Goal: Task Accomplishment & Management: Complete application form

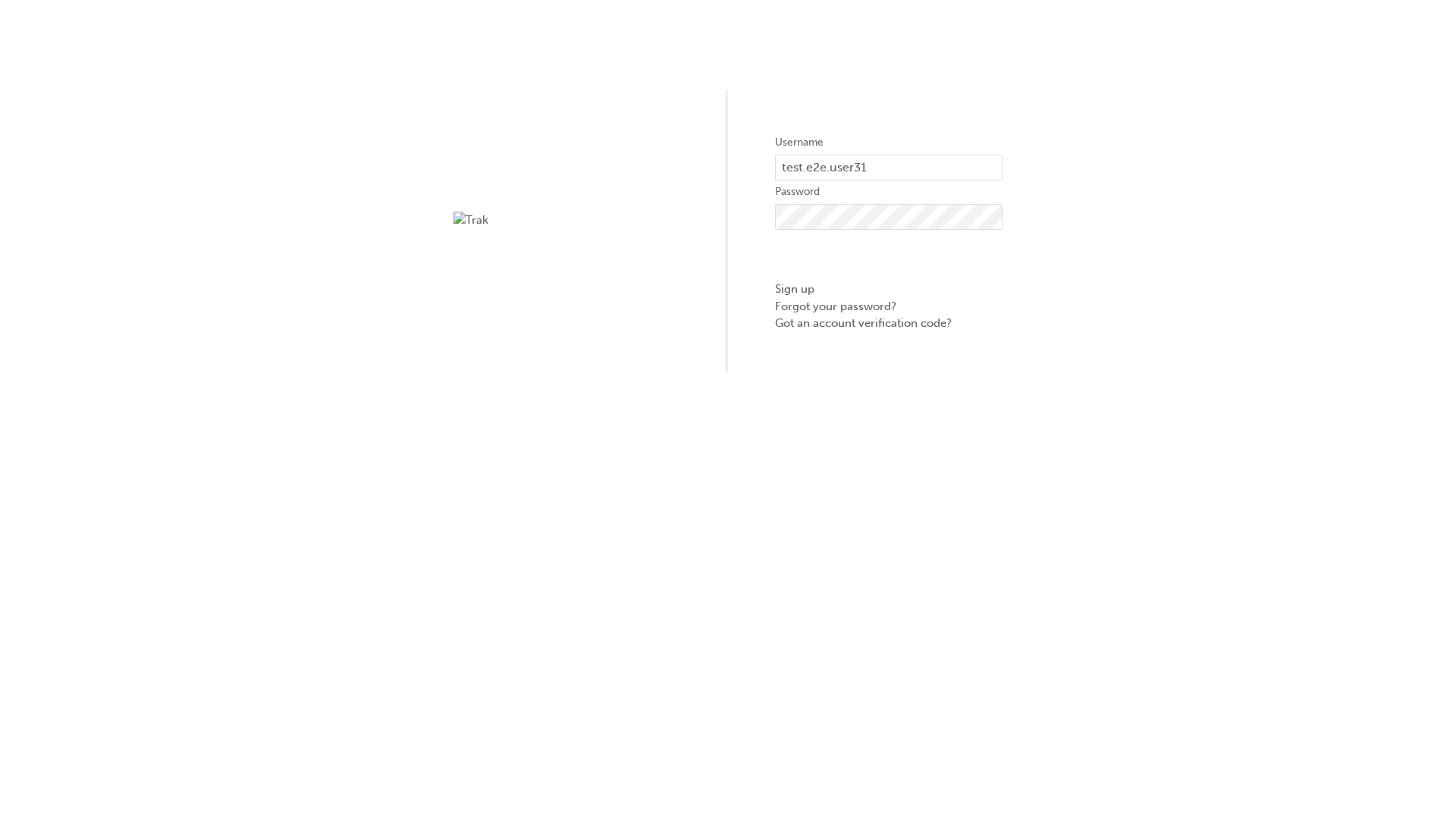
type input "test.e2e.user31"
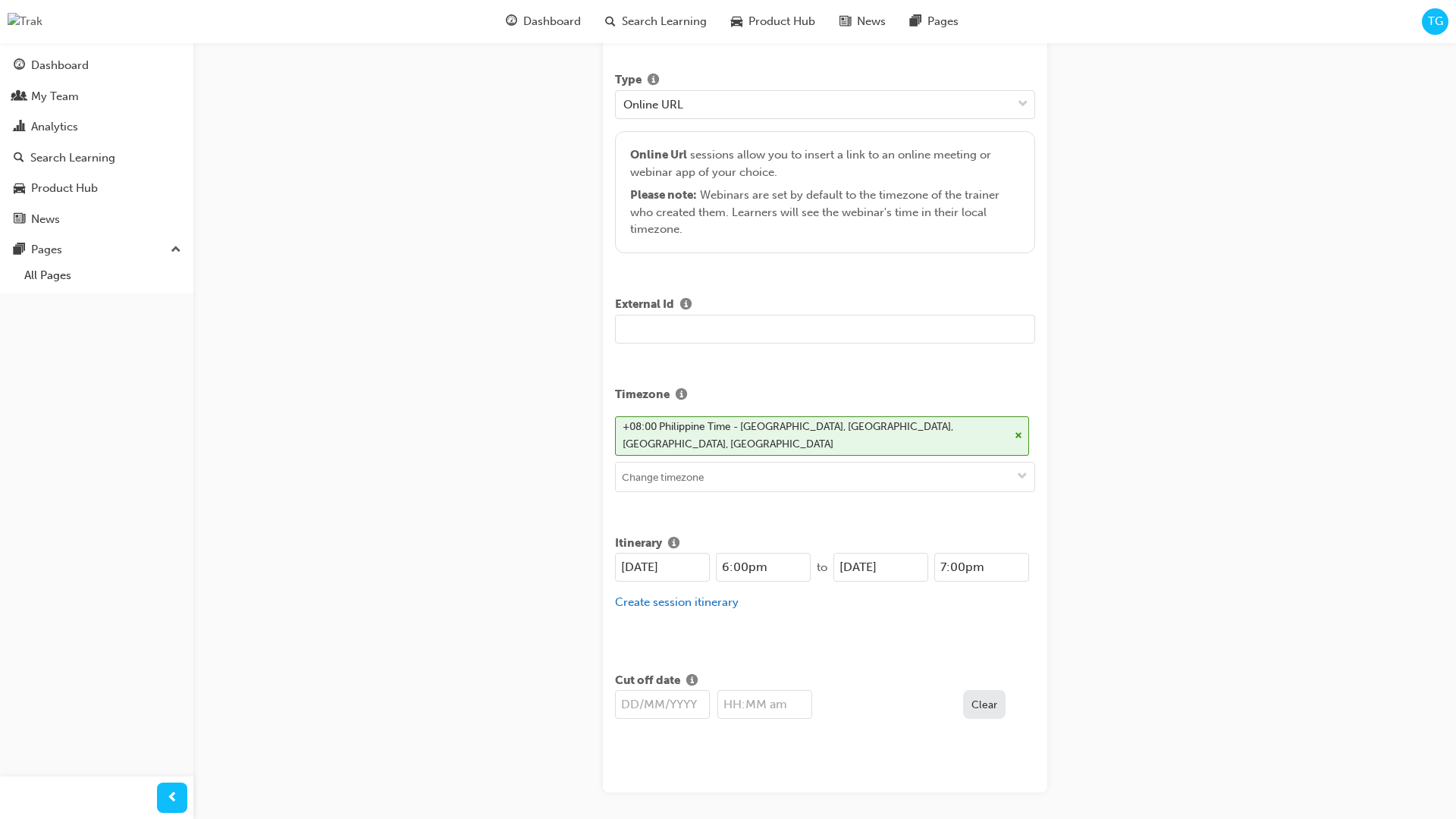
type input "Title for testing purposes"
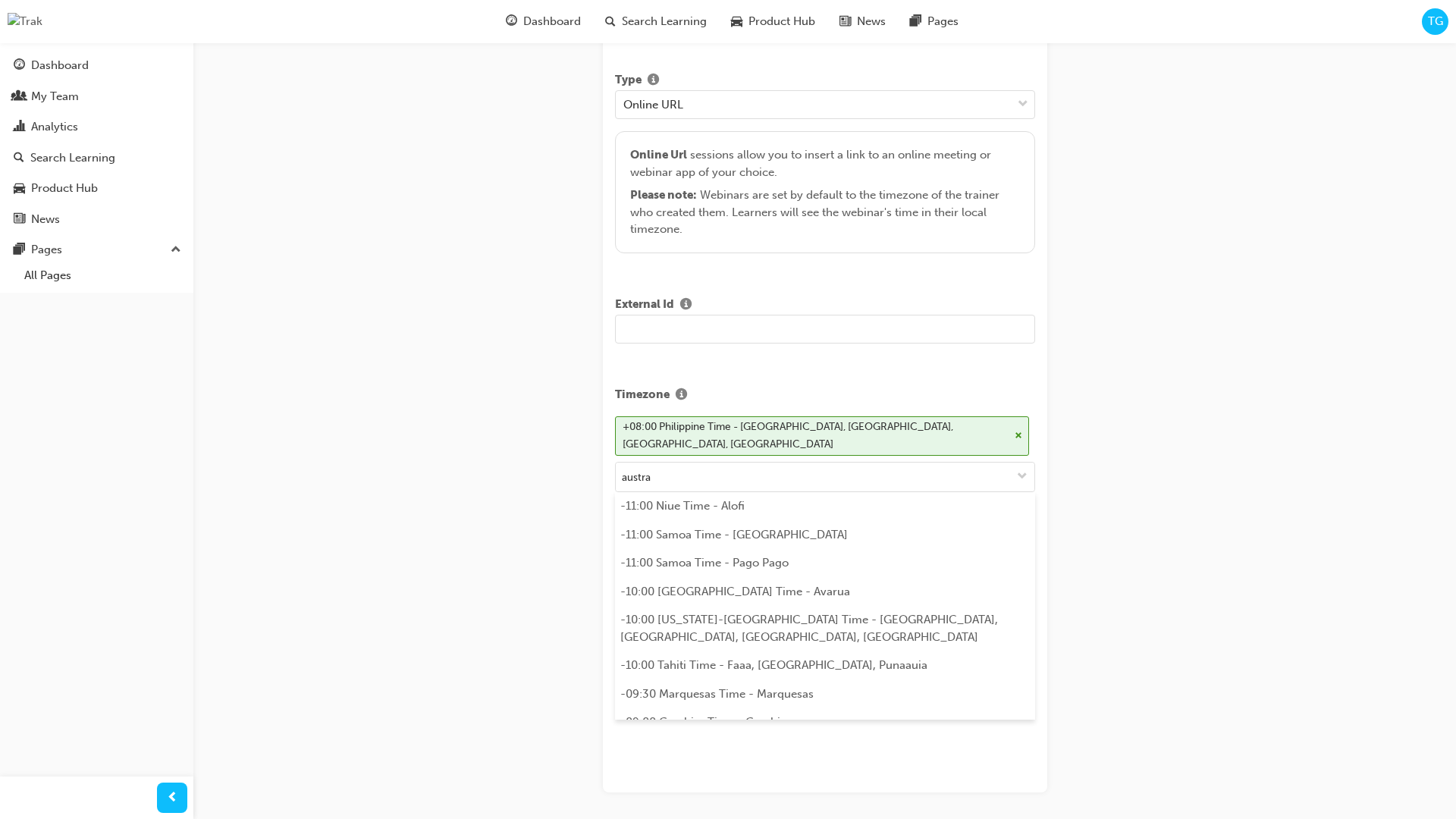
scroll to position [330, 0]
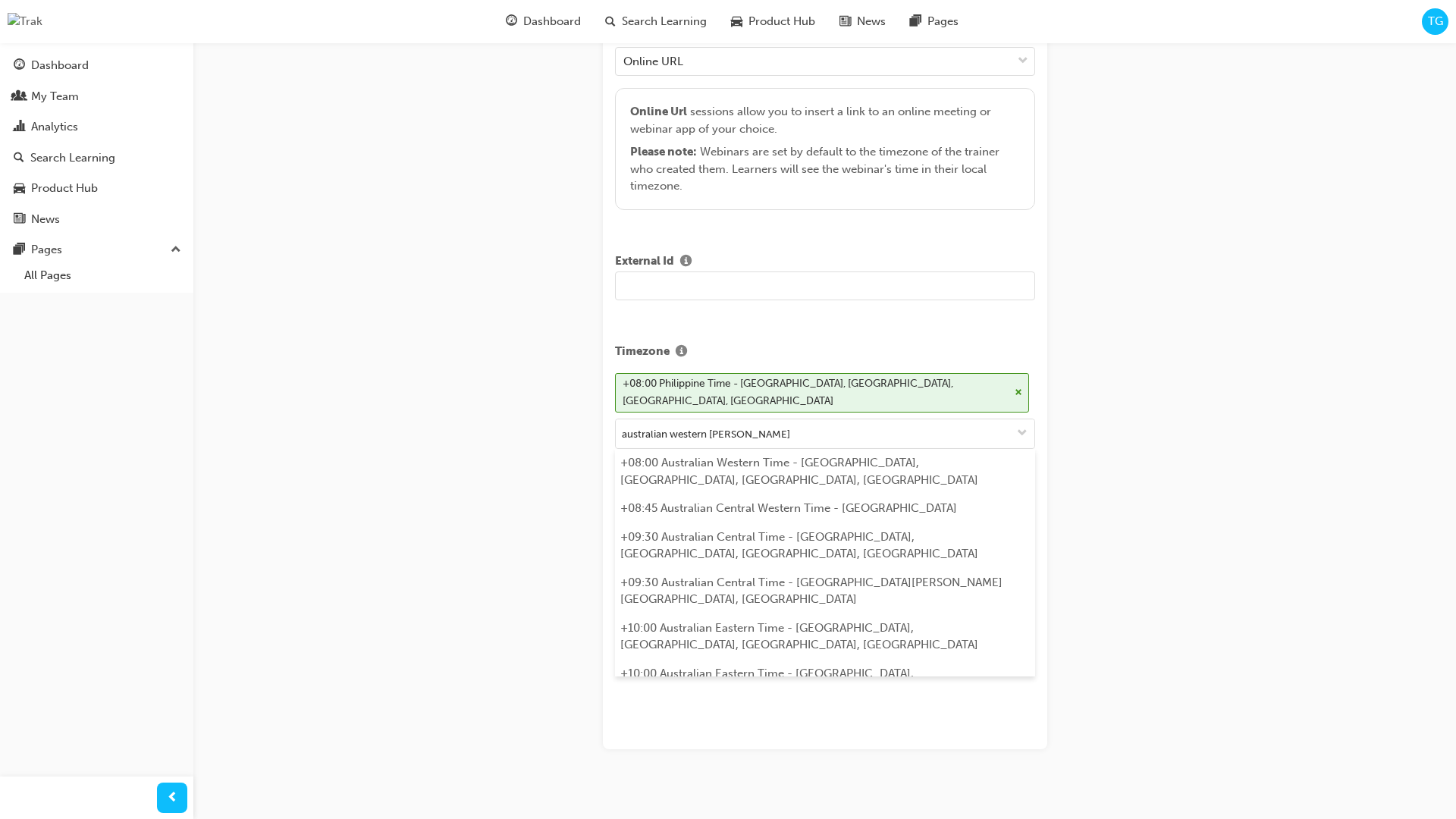
type input "australian western time"
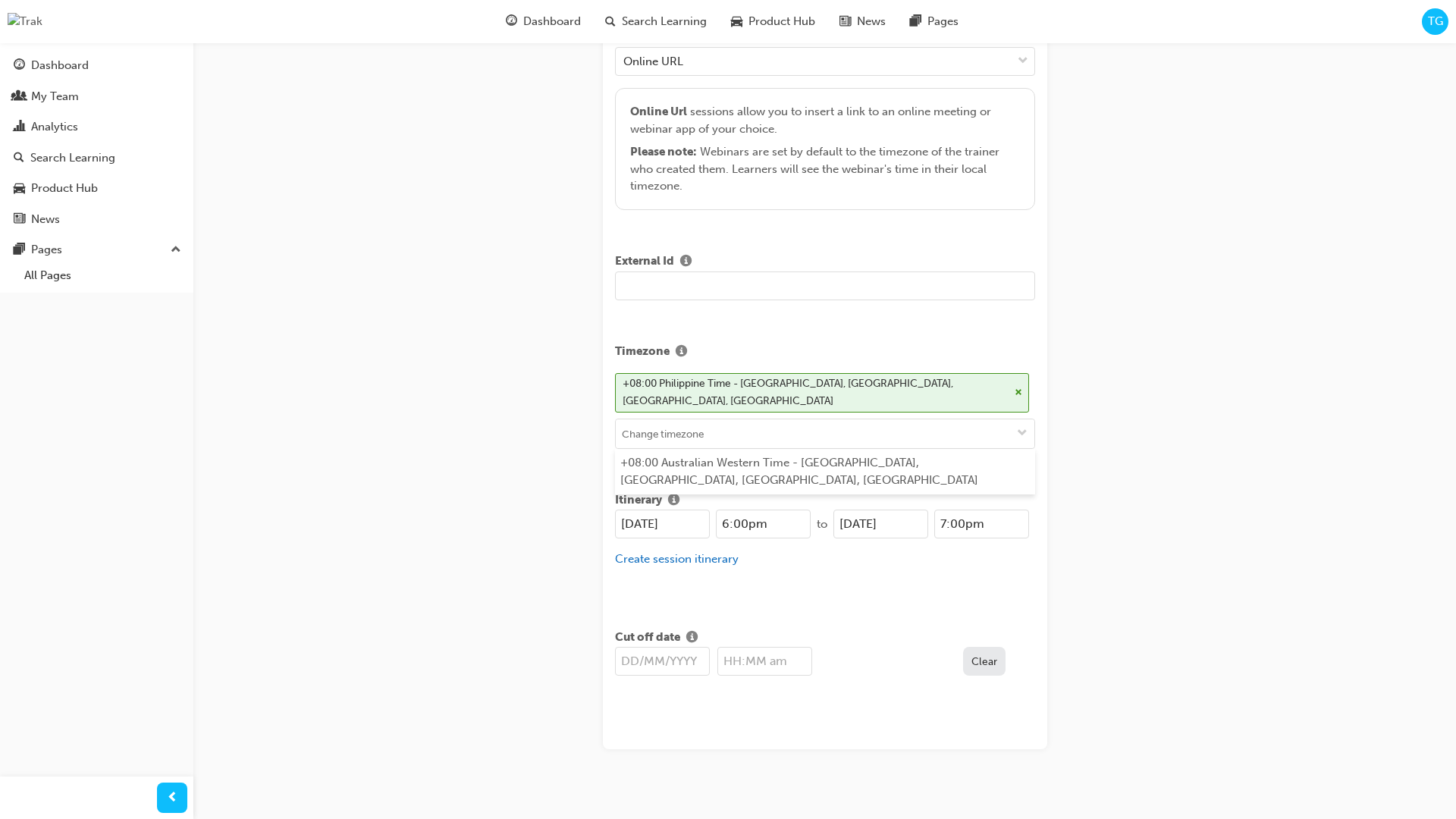
type input "[DATE]"
type input "6:00pm"
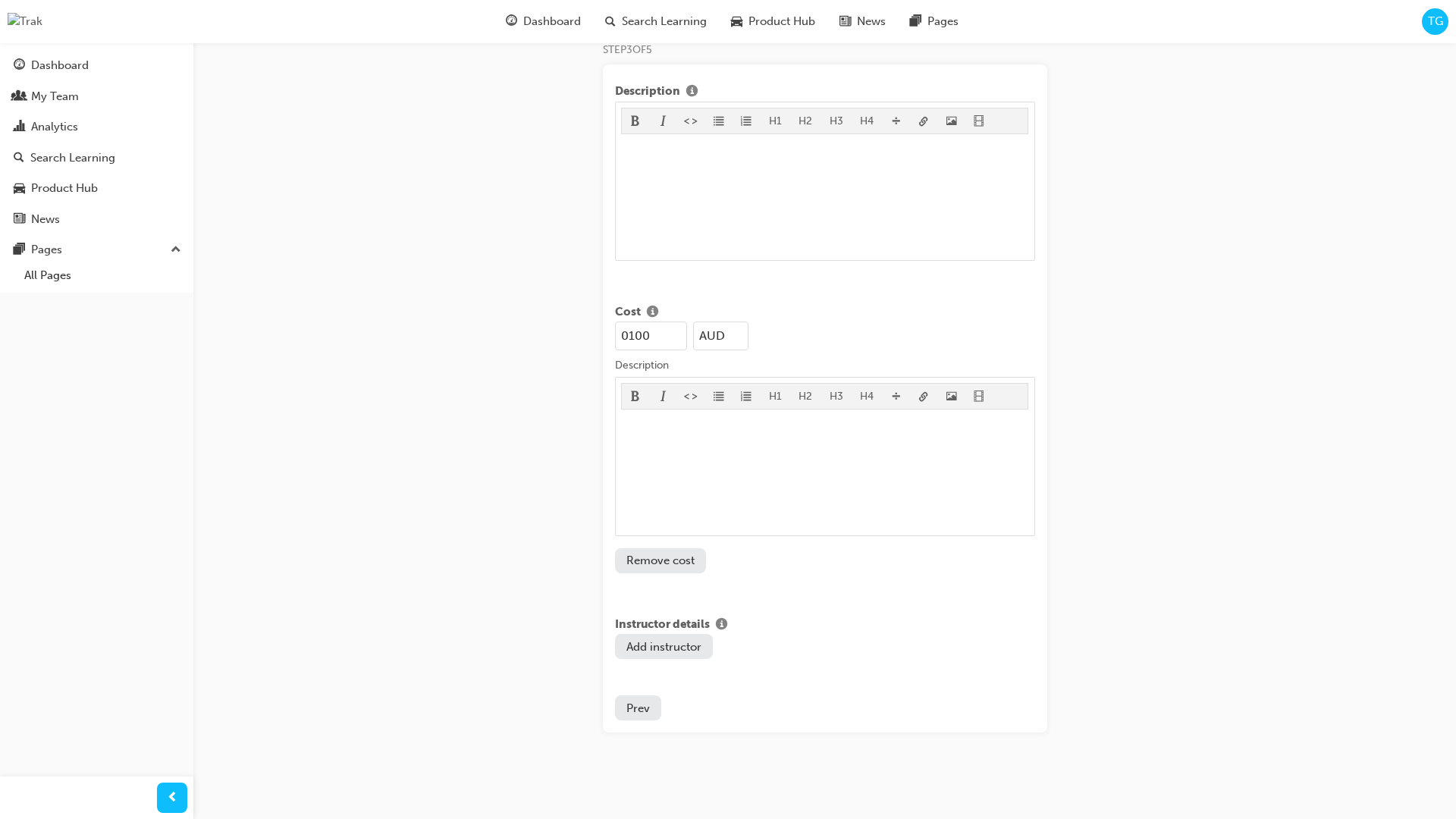
type input "100"
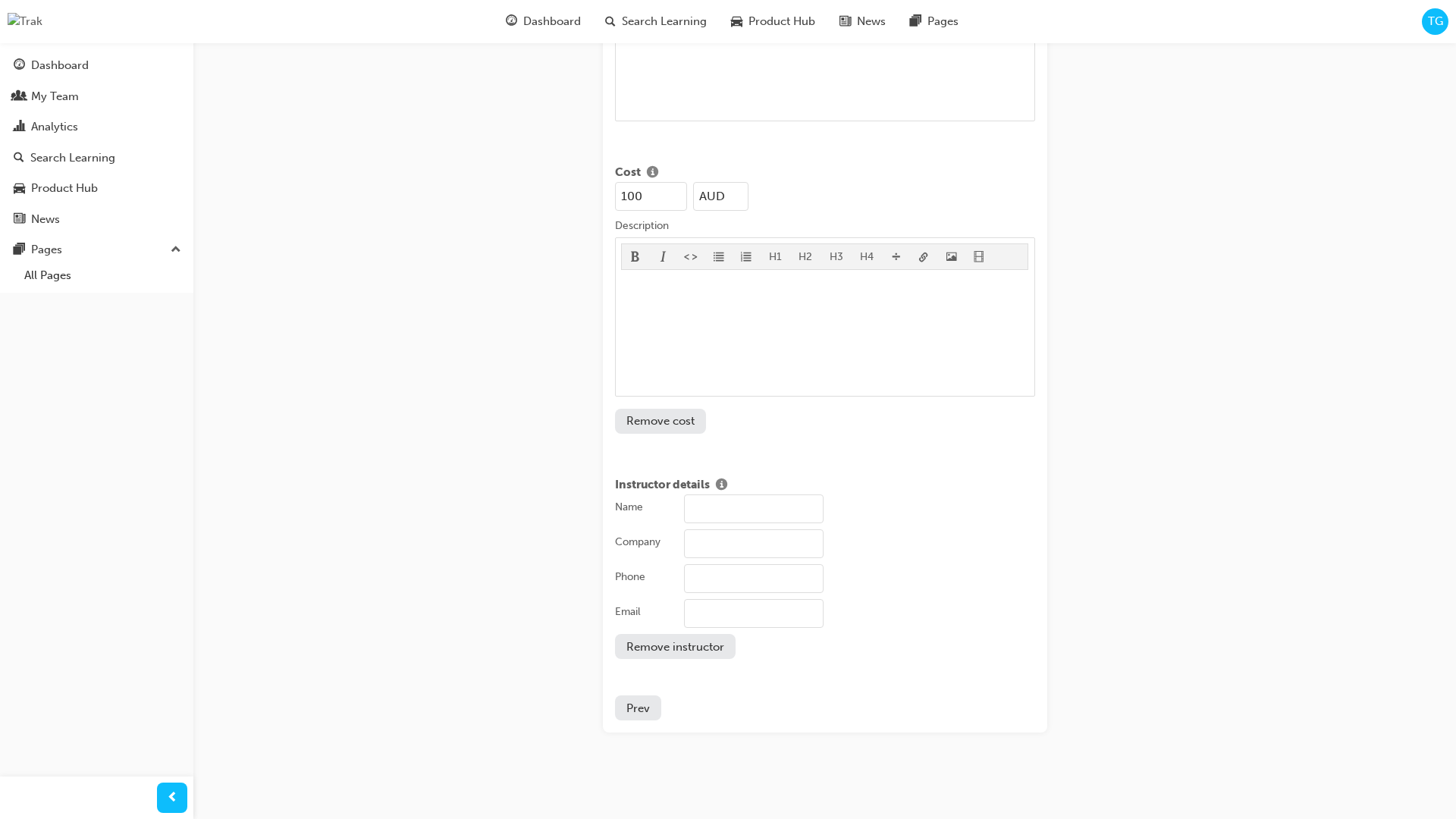
type input "[PERSON_NAME]"
type input "Test corporation"
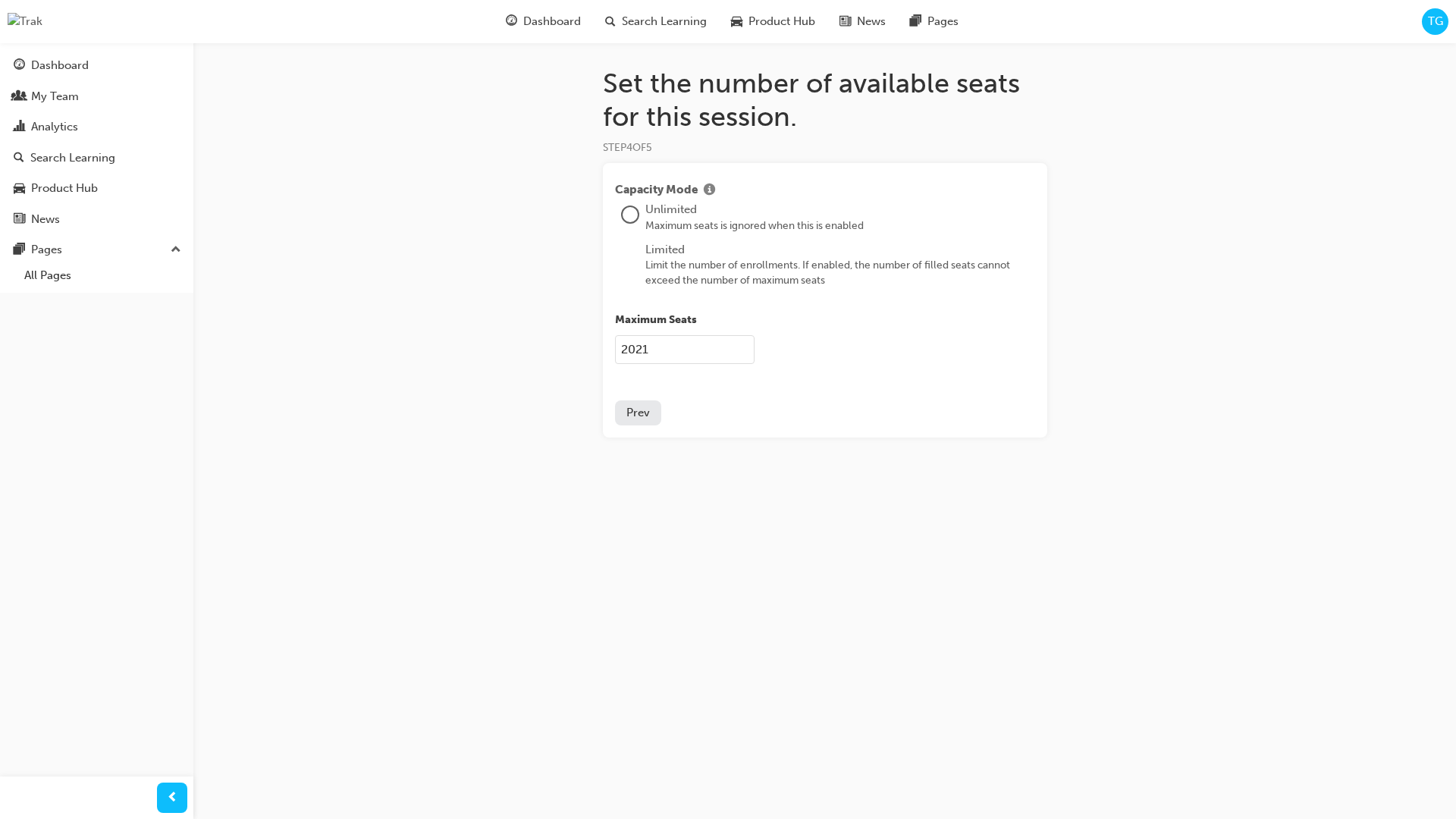
type input "2021"
